Goal: Navigation & Orientation: Find specific page/section

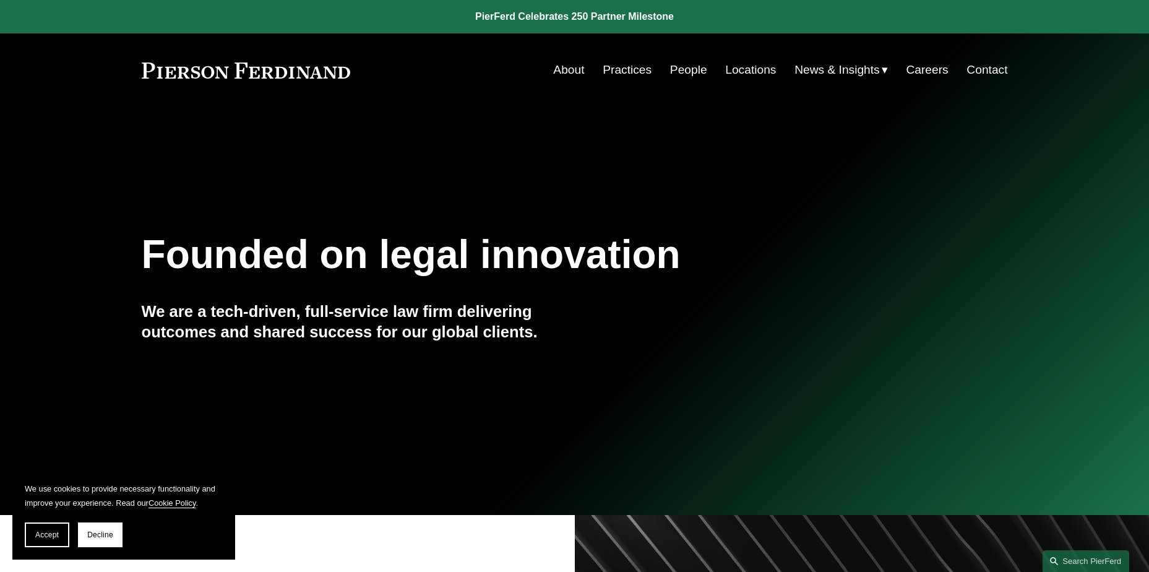
click at [690, 67] on link "People" at bounding box center [688, 70] width 37 height 24
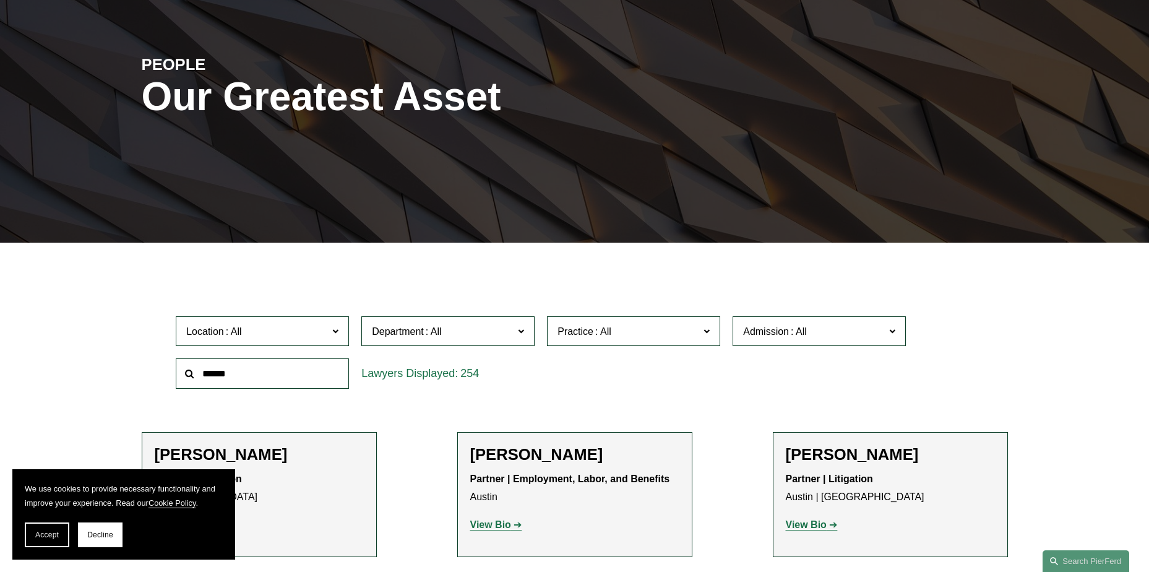
scroll to position [309, 0]
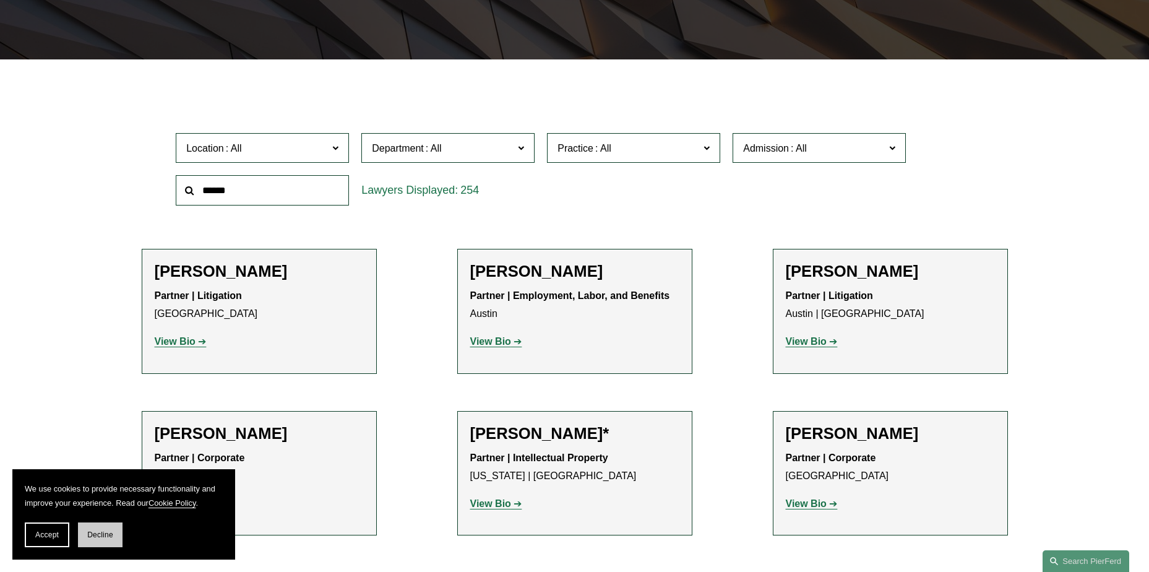
click at [92, 531] on span "Decline" at bounding box center [100, 534] width 26 height 9
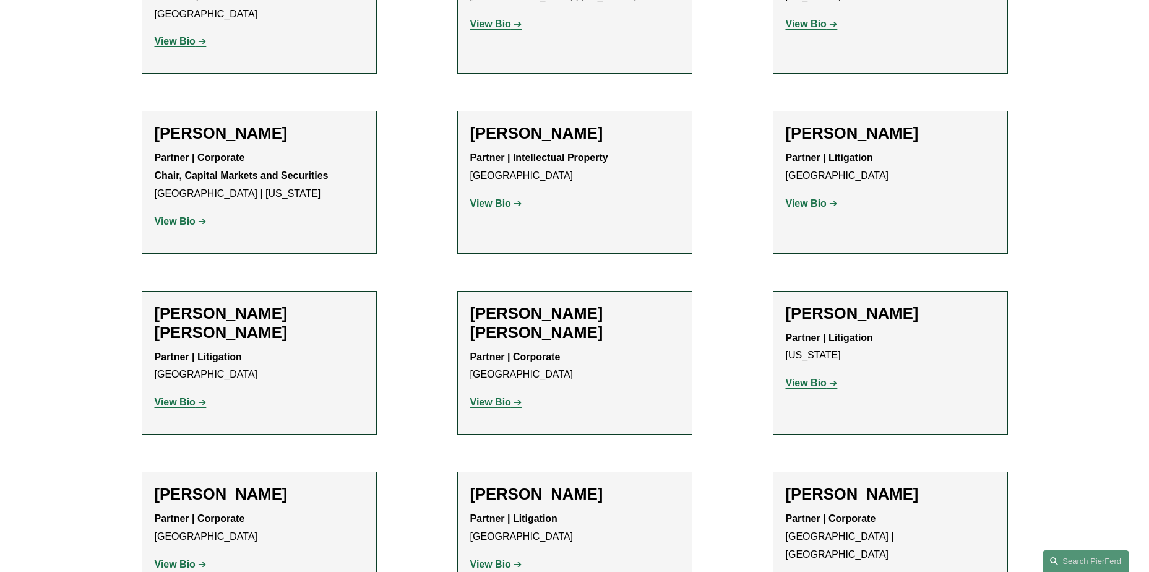
scroll to position [8508, 0]
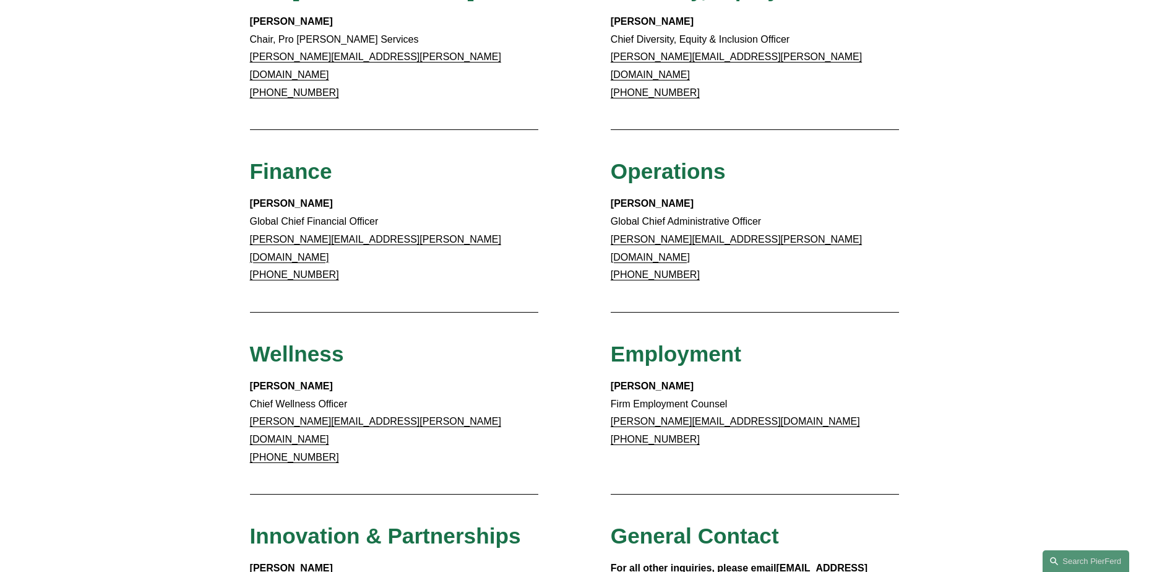
scroll to position [681, 0]
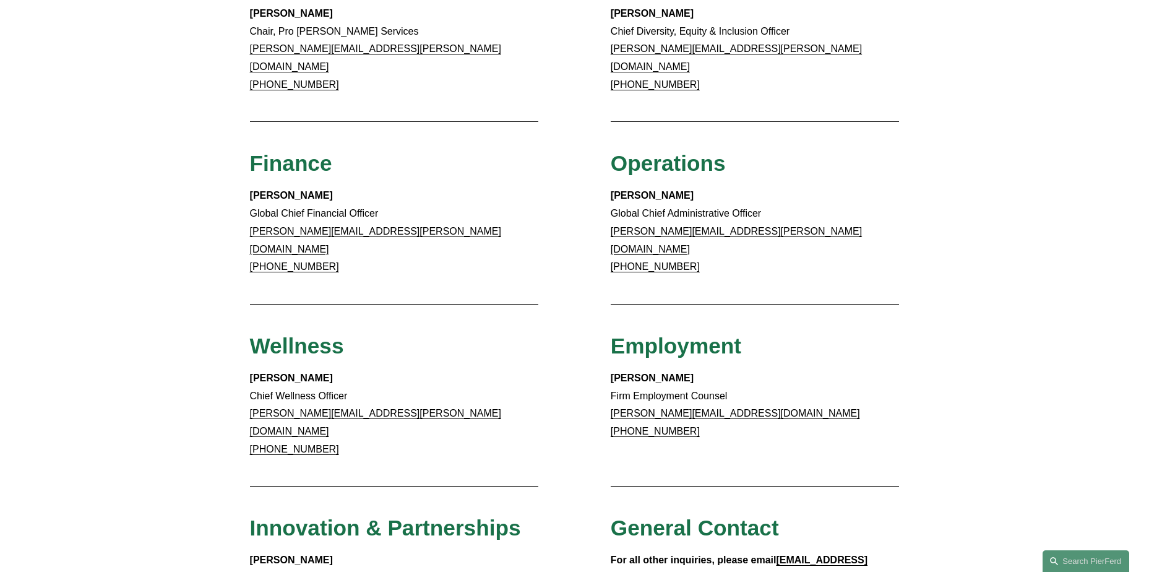
click at [659, 261] on link "+1.770.501.7984" at bounding box center [655, 266] width 89 height 11
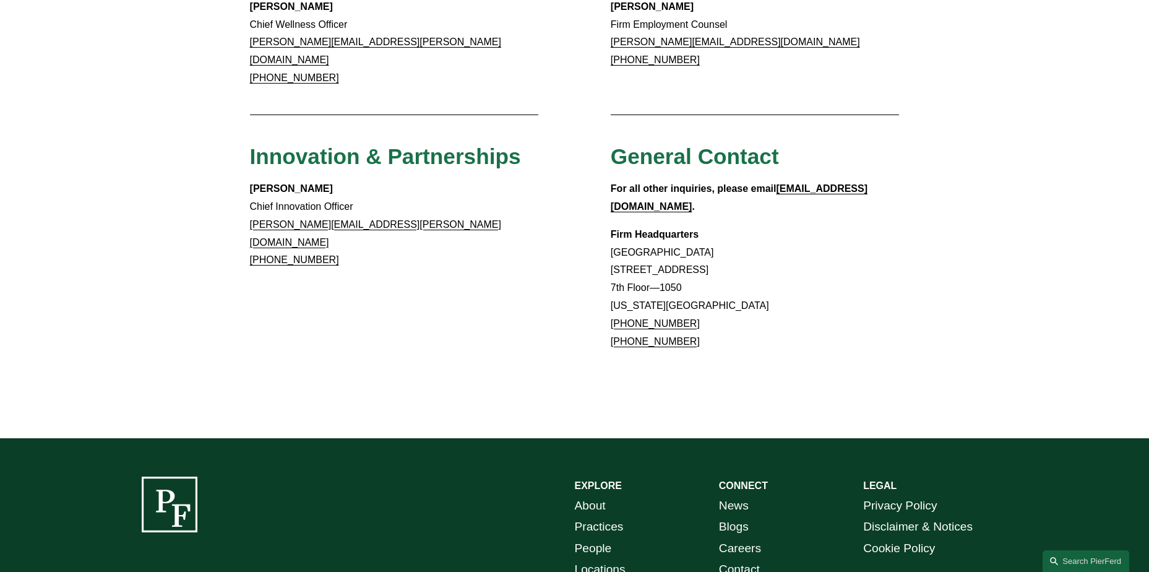
scroll to position [0, 0]
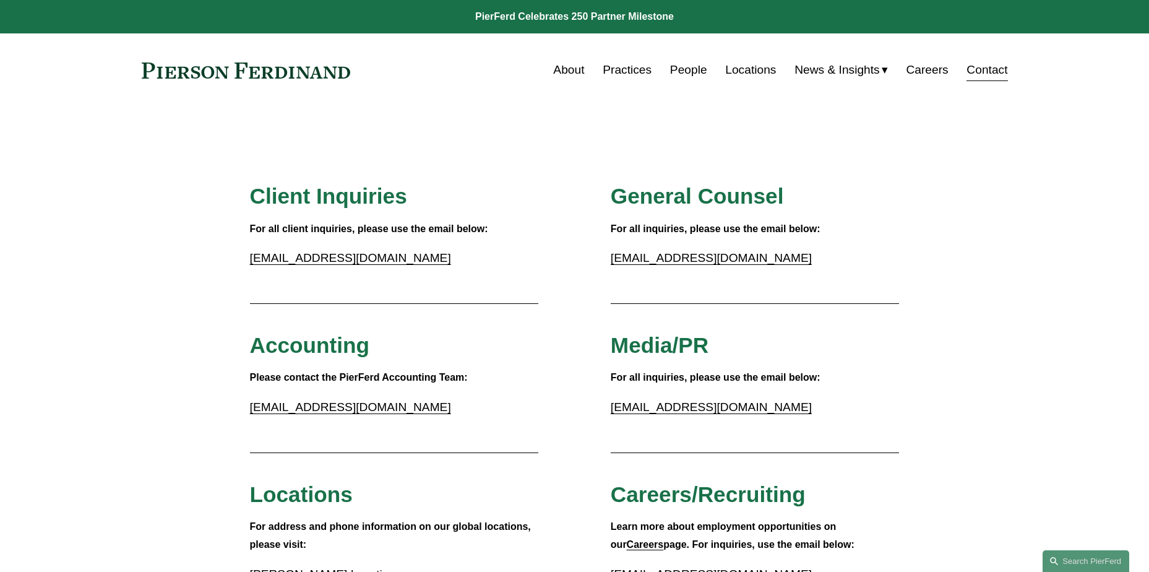
click at [676, 64] on link "People" at bounding box center [688, 70] width 37 height 24
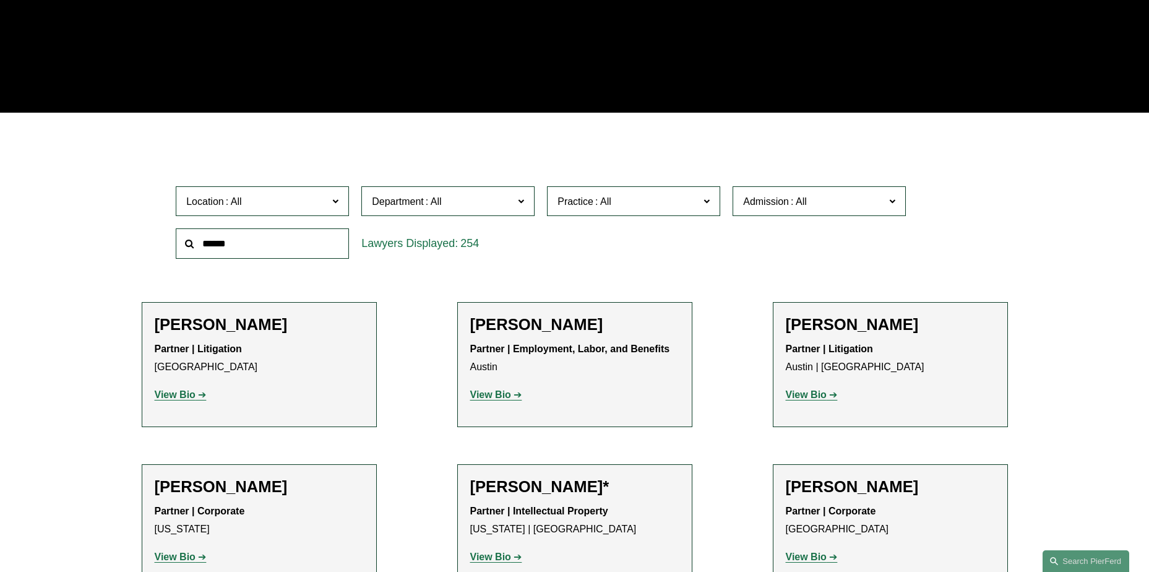
scroll to position [62, 0]
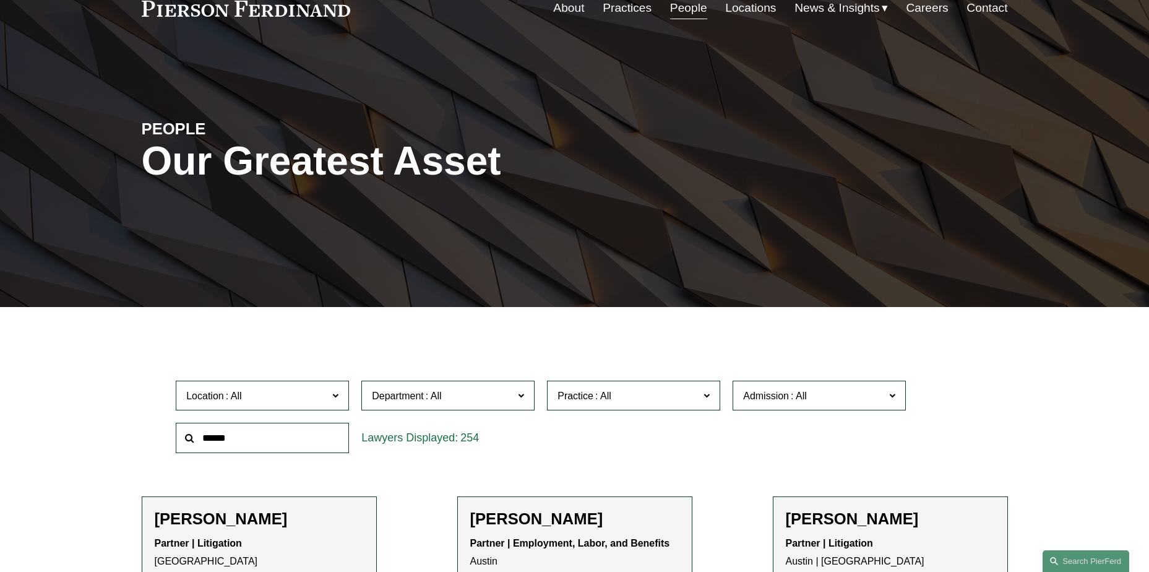
click at [612, 4] on link "Practices" at bounding box center [627, 8] width 49 height 24
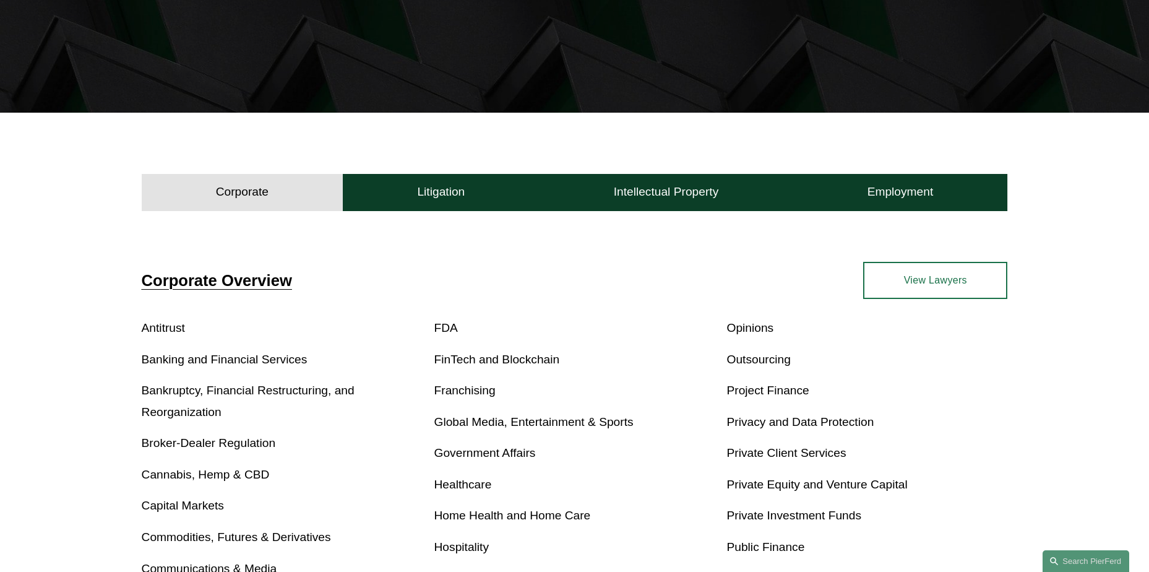
scroll to position [309, 0]
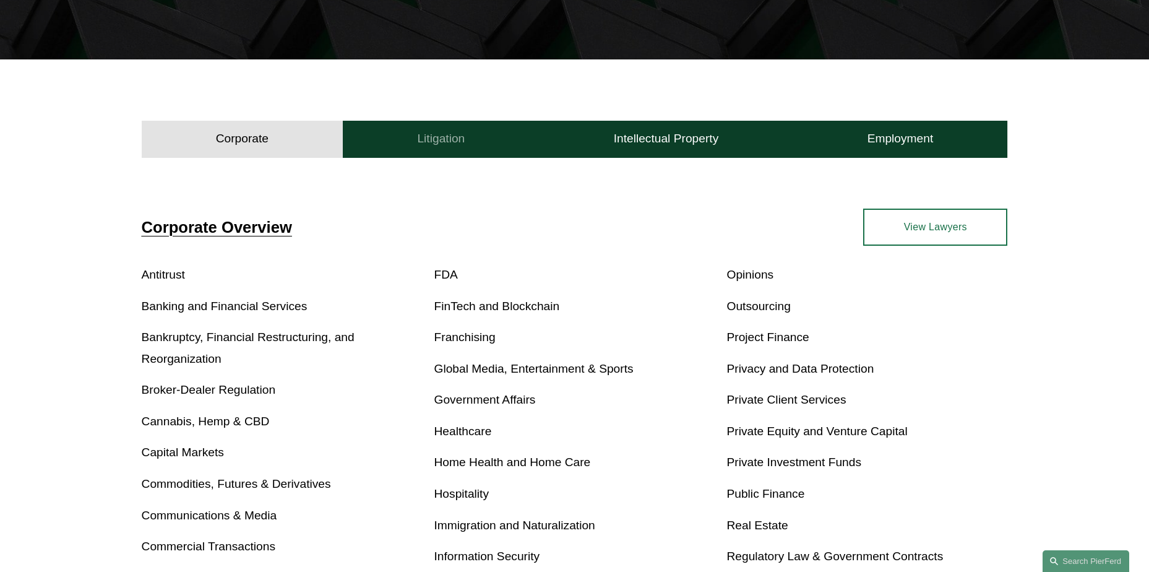
click at [505, 131] on button "Litigation" at bounding box center [441, 139] width 196 height 37
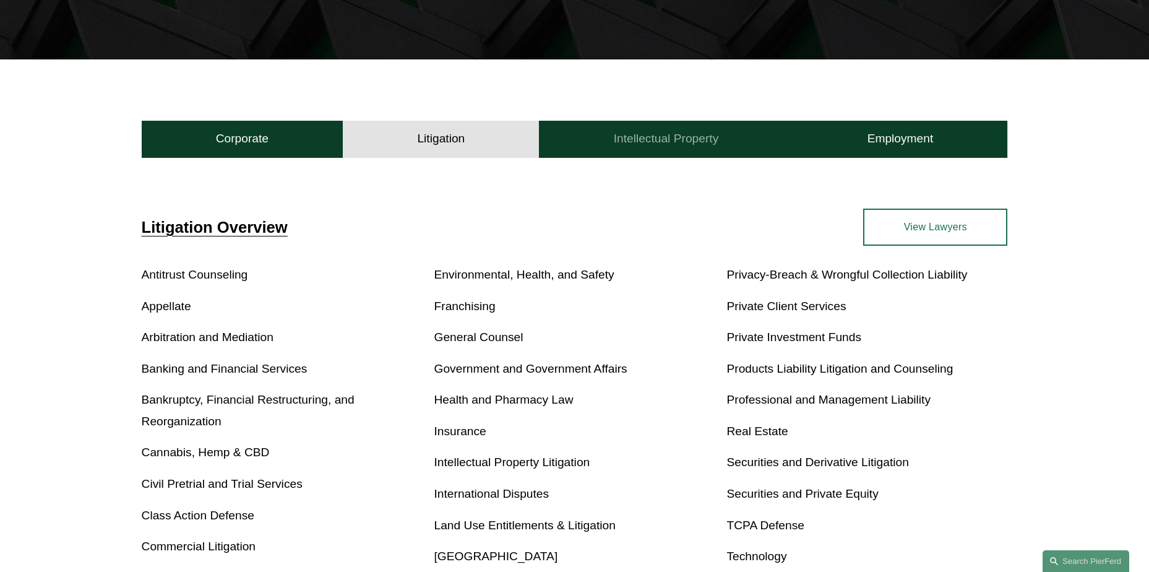
click at [656, 138] on h4 "Intellectual Property" at bounding box center [666, 138] width 105 height 15
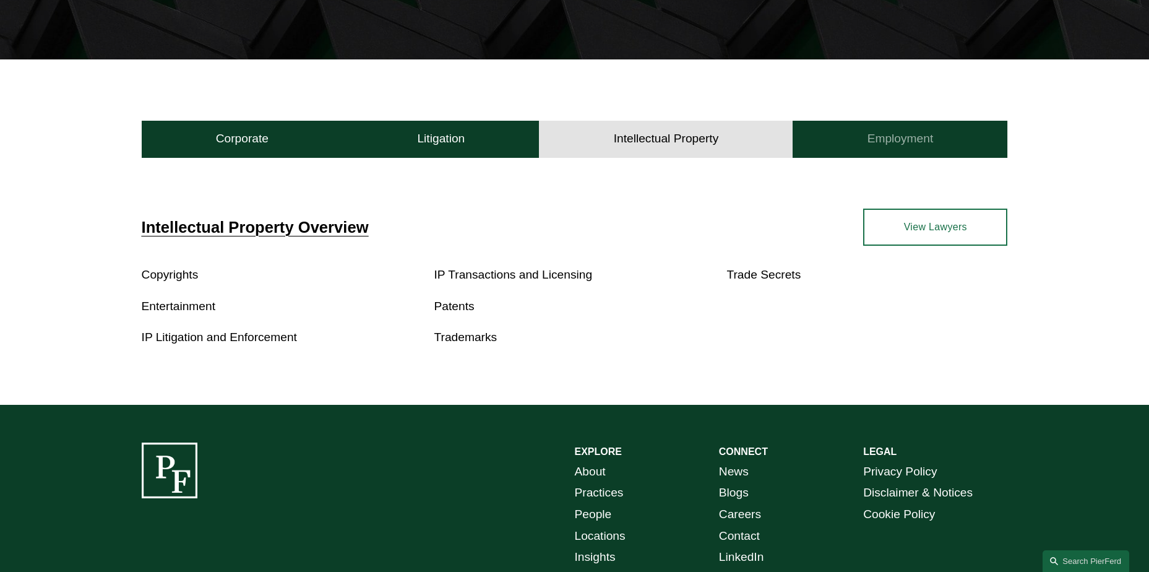
click at [895, 145] on h4 "Employment" at bounding box center [900, 138] width 66 height 15
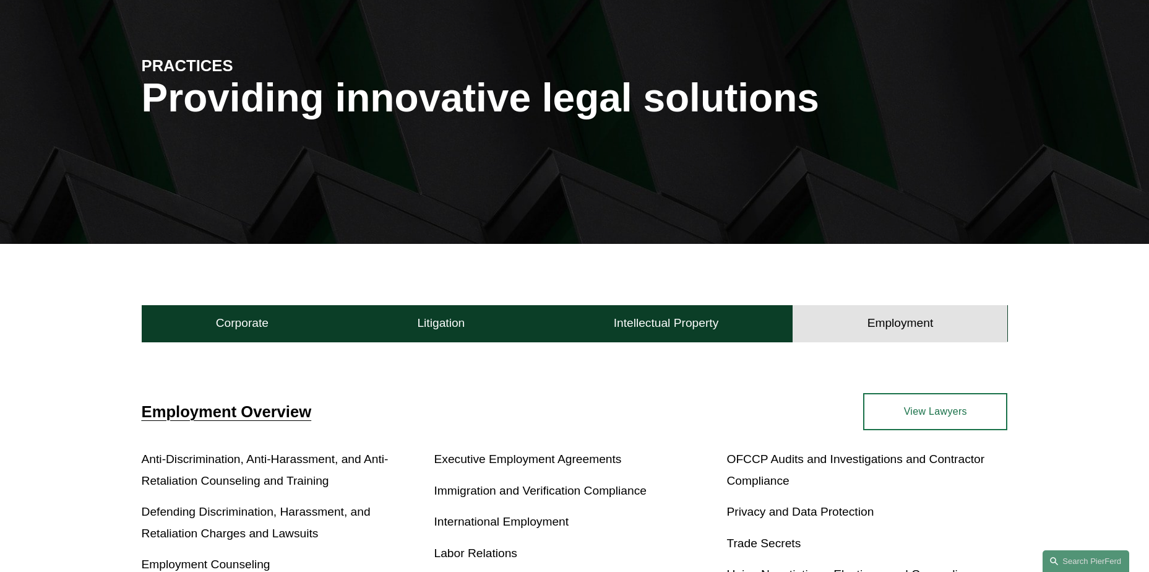
scroll to position [0, 0]
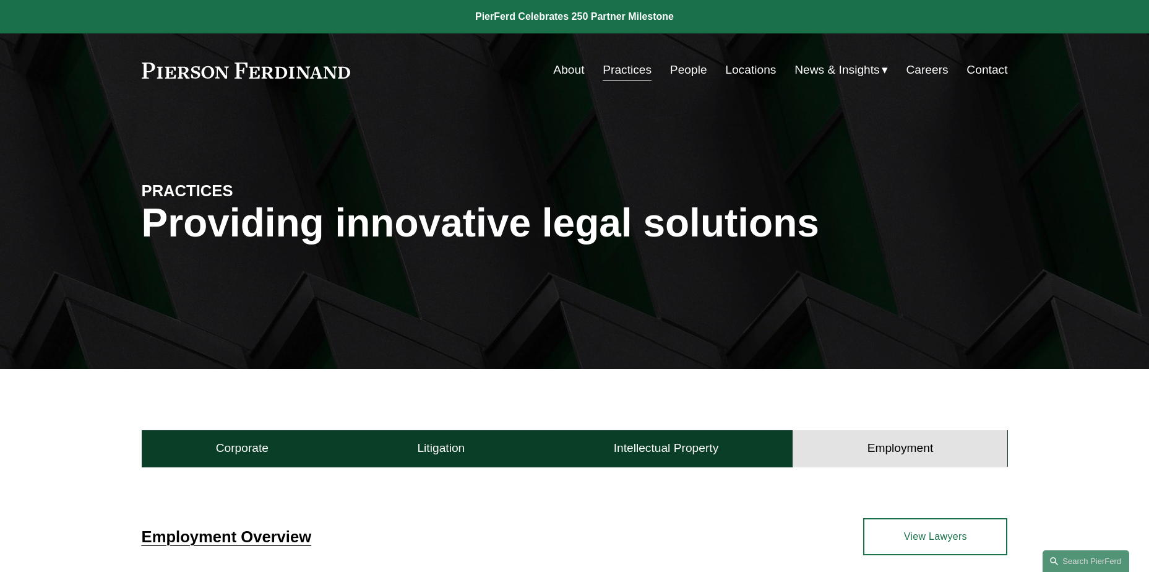
click at [684, 70] on link "People" at bounding box center [688, 70] width 37 height 24
